Goal: Book appointment/travel/reservation

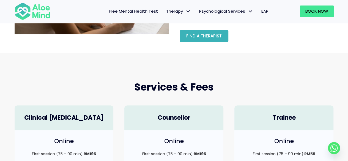
scroll to position [83, 0]
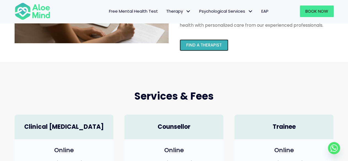
click at [219, 45] on span "Find a therapist" at bounding box center [203, 45] width 35 height 6
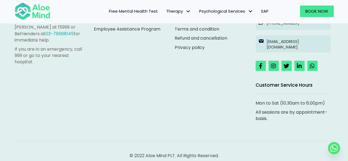
scroll to position [2641, 0]
